Goal: Information Seeking & Learning: Learn about a topic

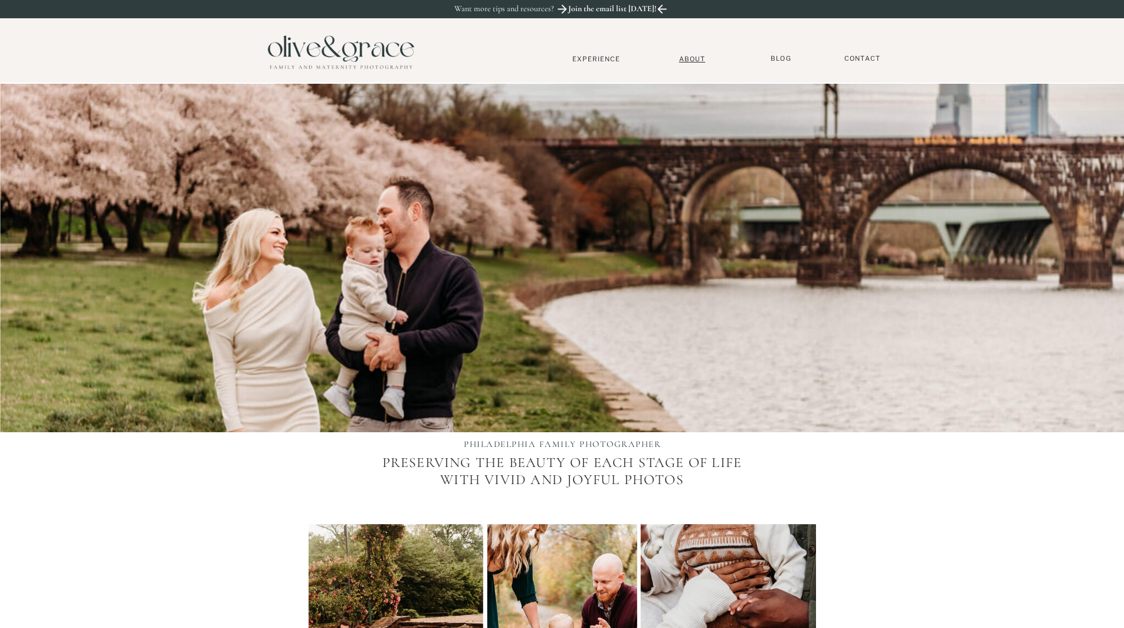
click at [687, 59] on nav "About" at bounding box center [692, 59] width 36 height 8
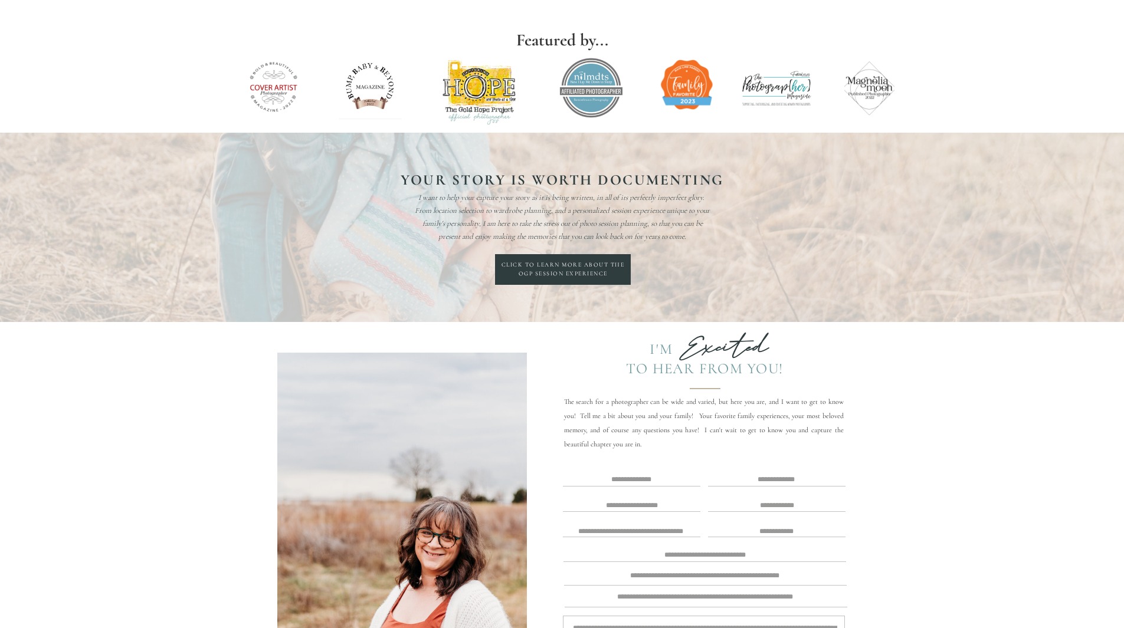
scroll to position [2123, 0]
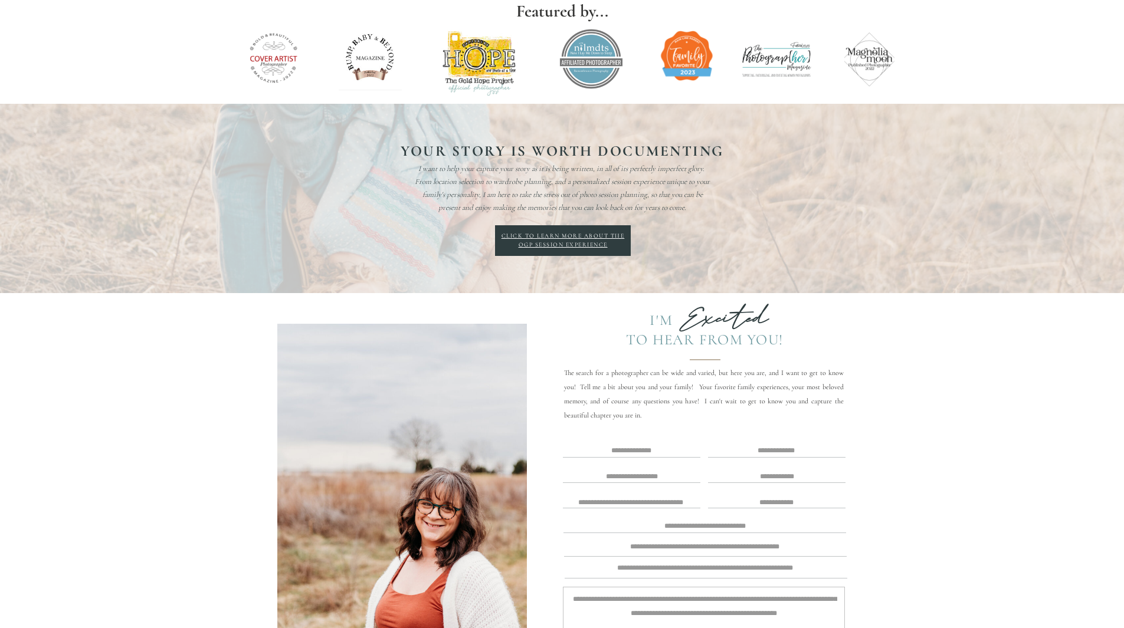
click at [541, 242] on div "Click to learn more about the OGP Session experience" at bounding box center [563, 241] width 127 height 18
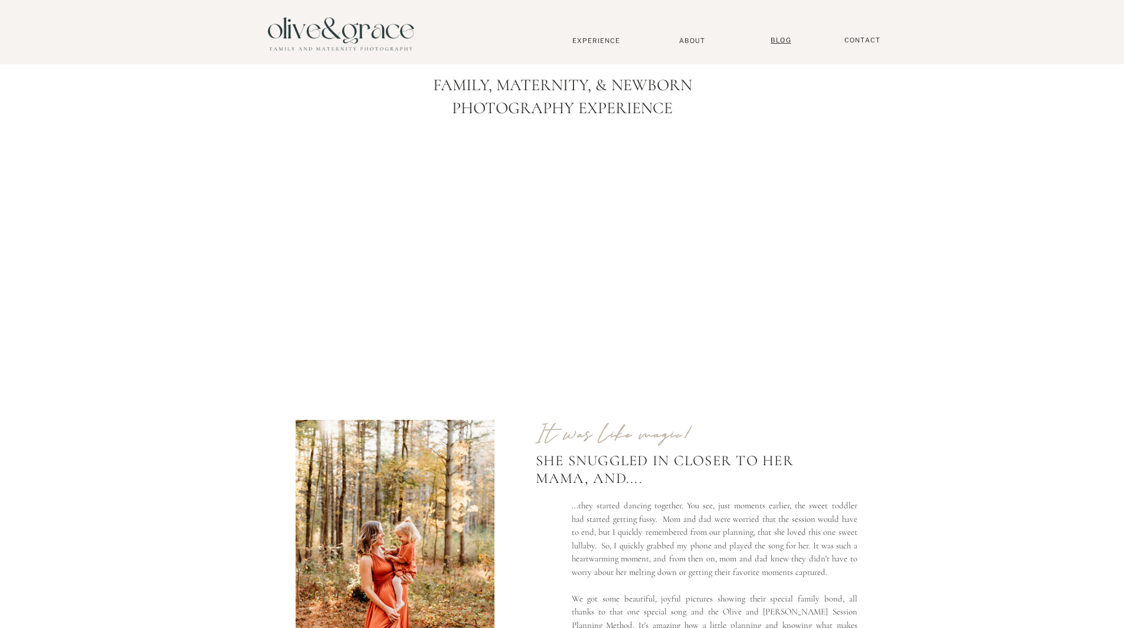
click at [777, 43] on nav "BLOG" at bounding box center [780, 40] width 29 height 9
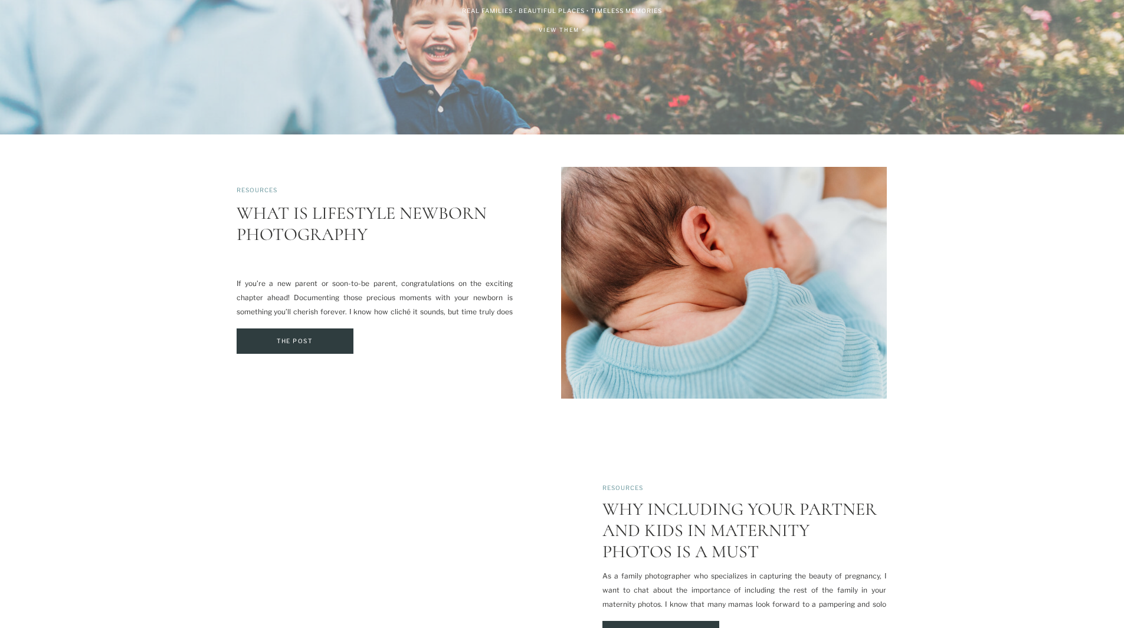
scroll to position [295, 0]
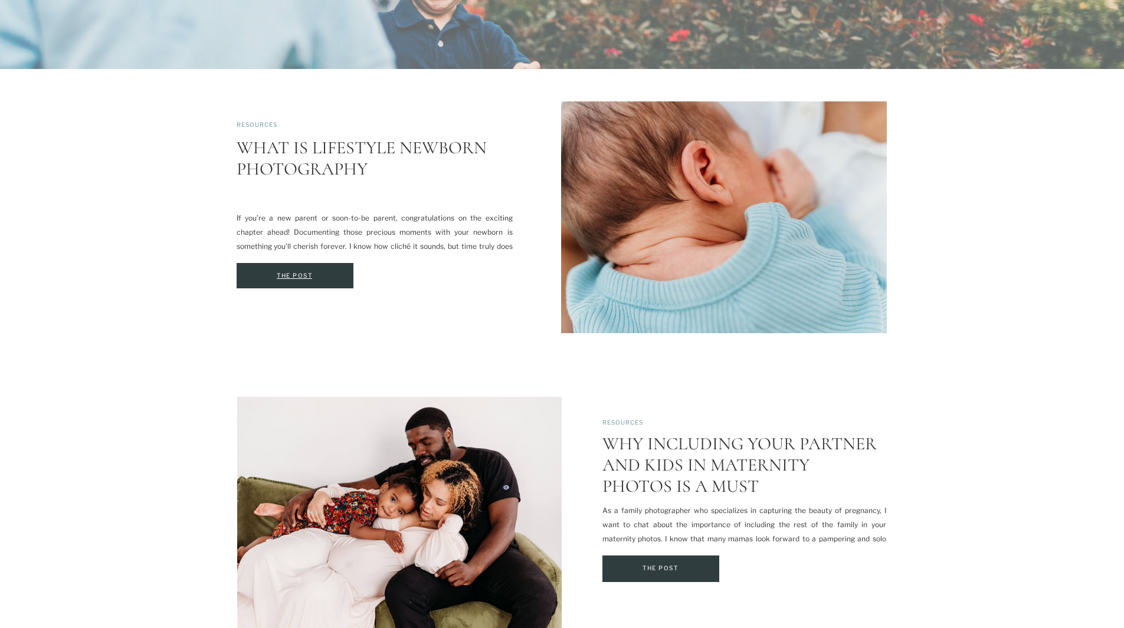
click at [285, 278] on div "The Post" at bounding box center [294, 276] width 113 height 13
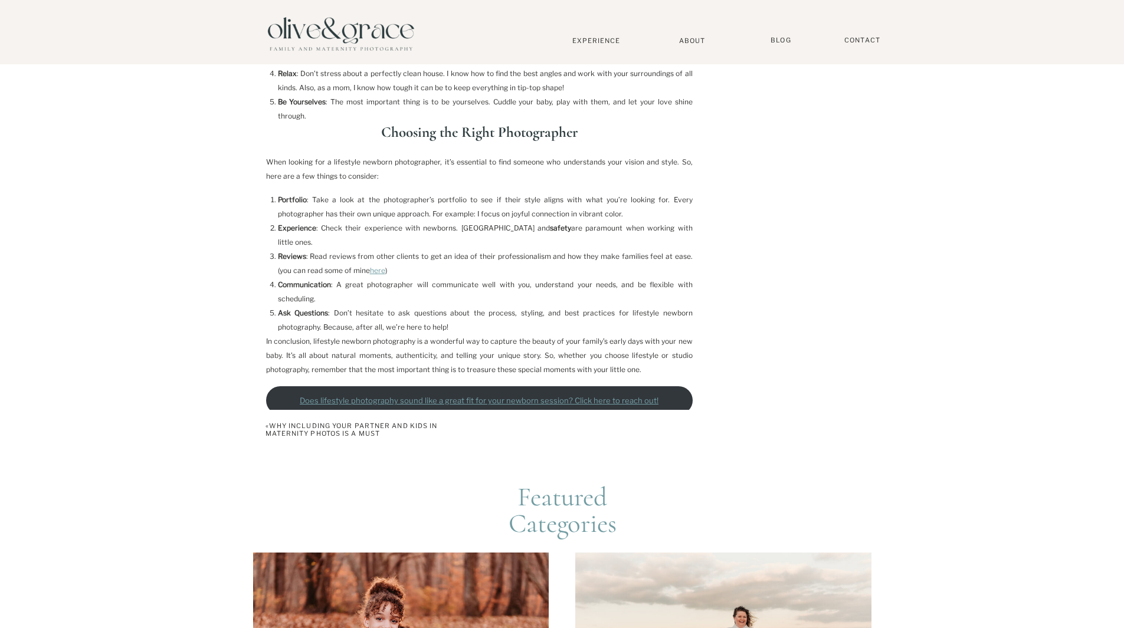
scroll to position [1298, 0]
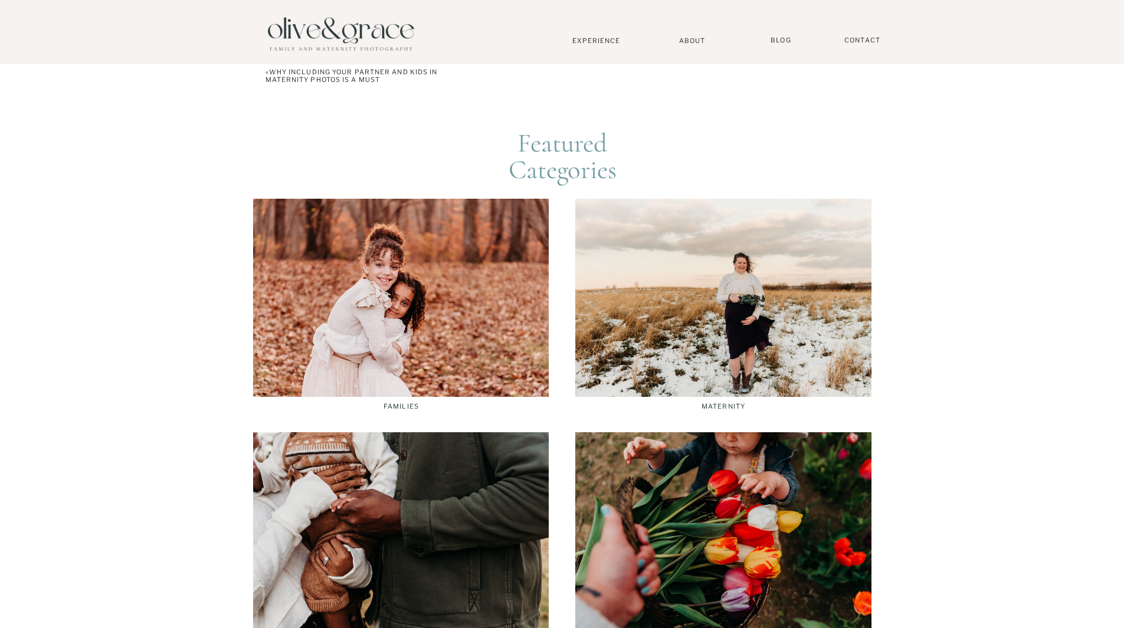
click at [721, 291] on div at bounding box center [723, 298] width 296 height 198
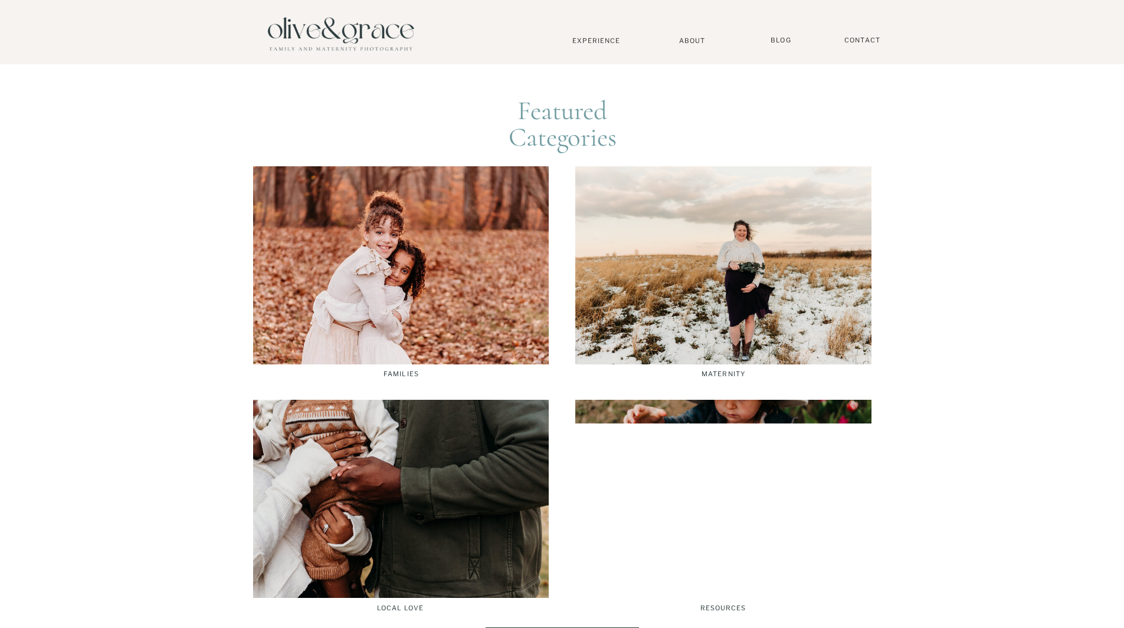
scroll to position [1592, 0]
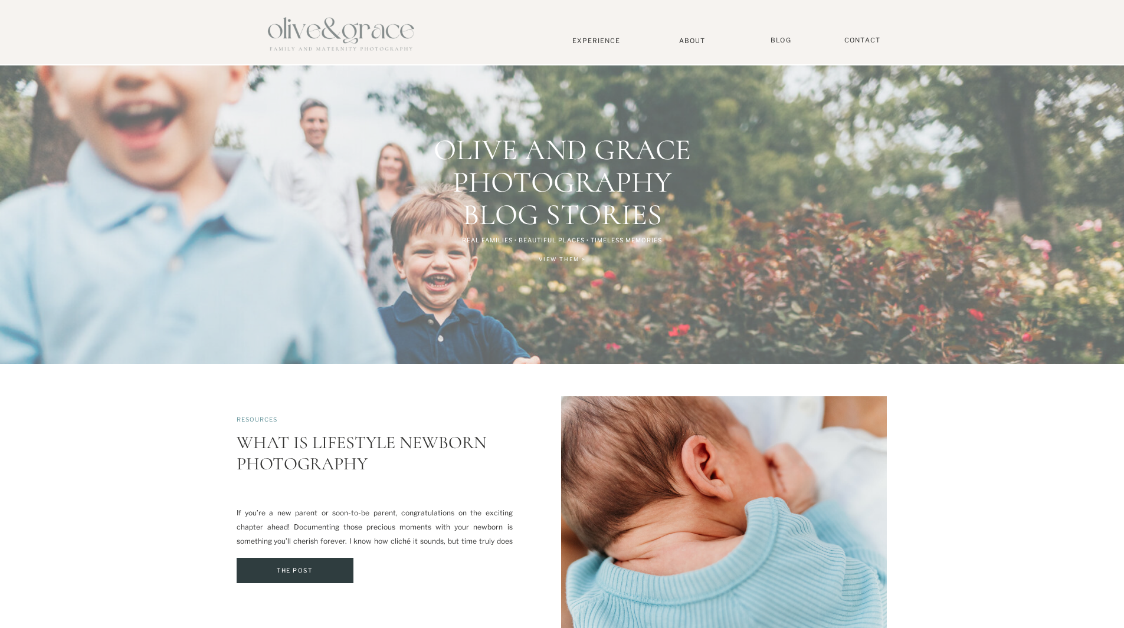
scroll to position [295, 0]
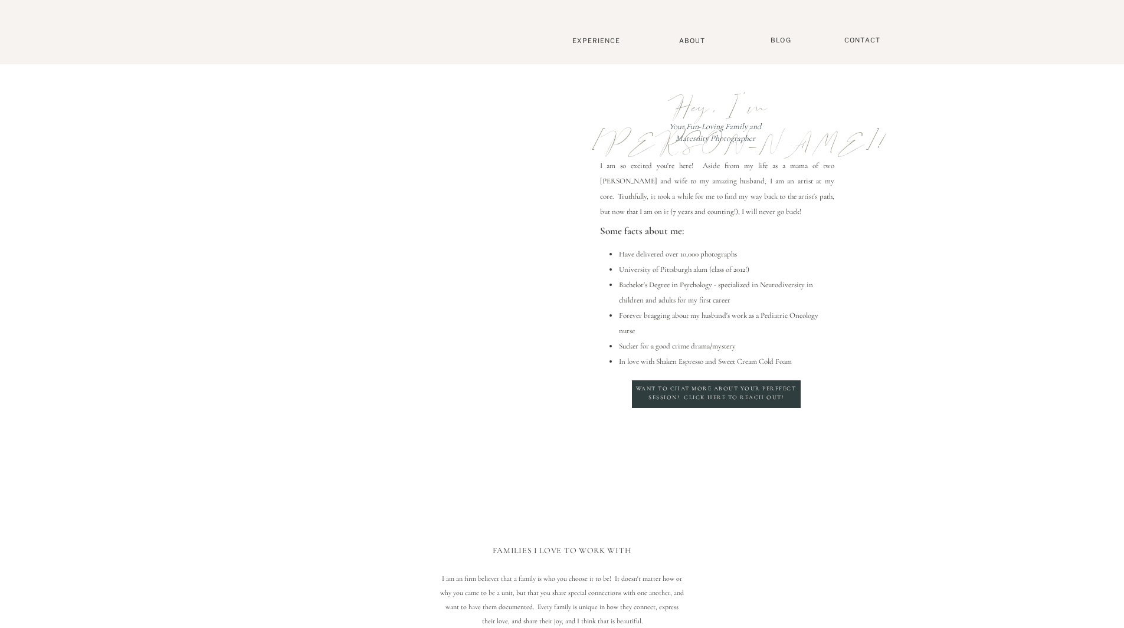
scroll to position [2123, 0]
